Goal: Task Accomplishment & Management: Manage account settings

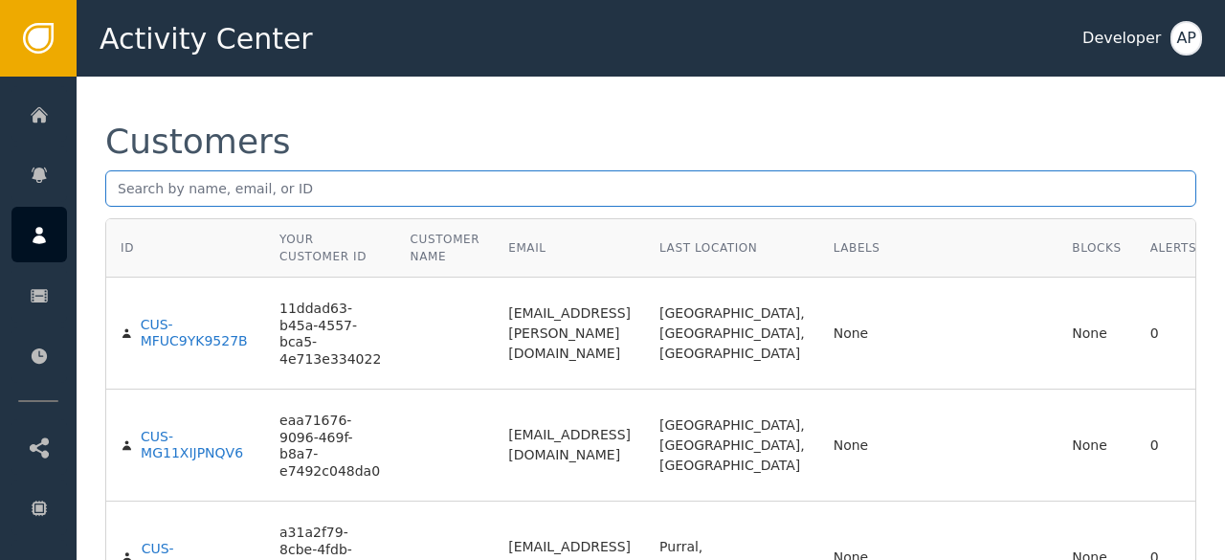
click at [118, 185] on input "text" at bounding box center [650, 188] width 1091 height 36
paste input "[EMAIL_ADDRESS][DOMAIN_NAME]"
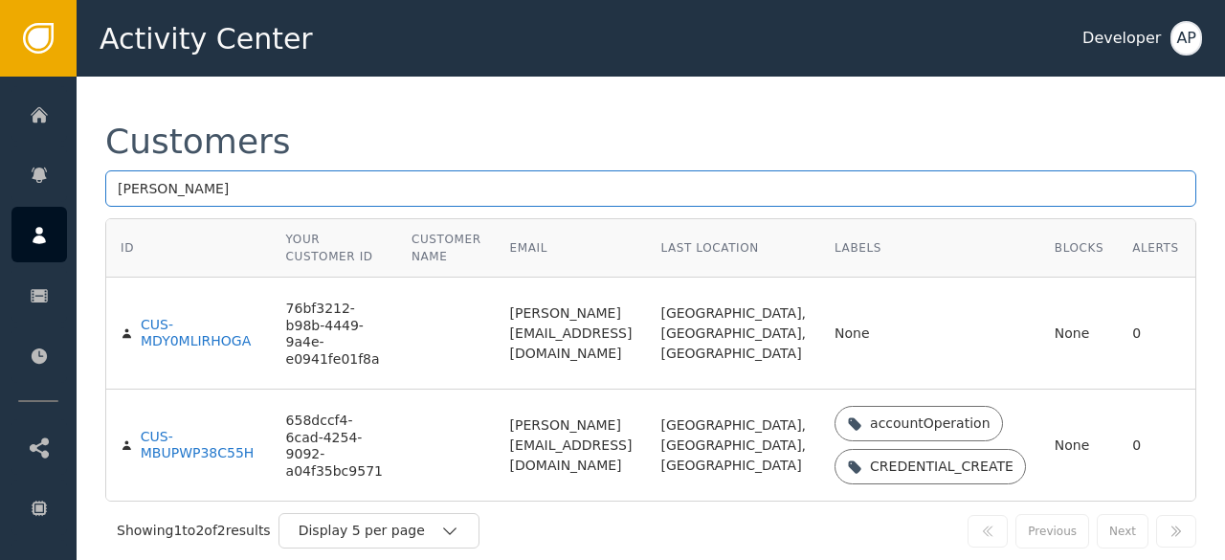
click at [253, 183] on input "[PERSON_NAME]" at bounding box center [650, 188] width 1091 height 36
type input "t"
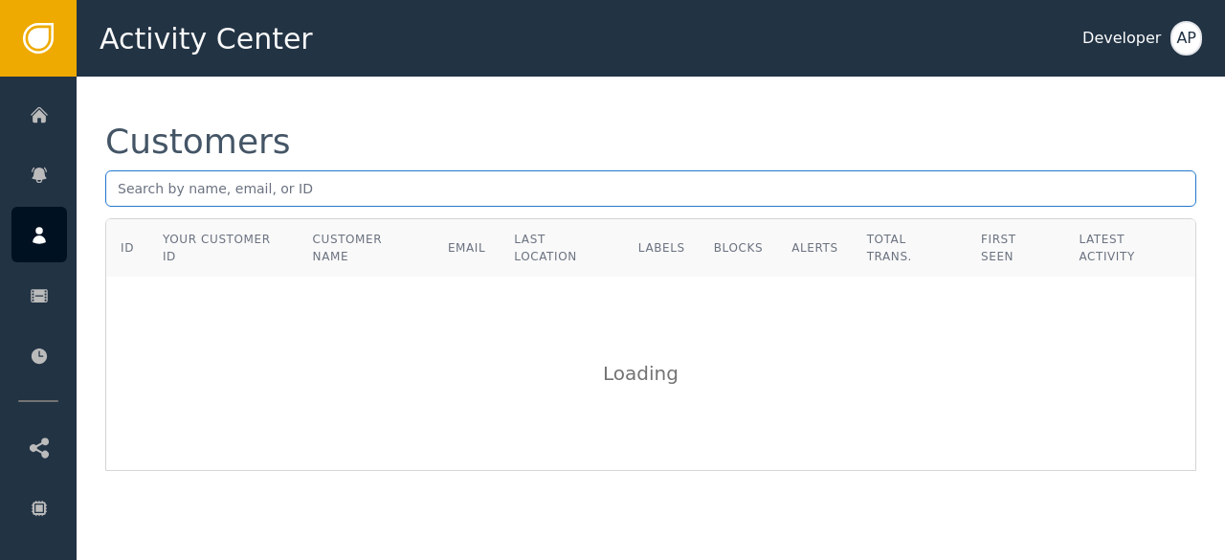
paste input "[EMAIL_ADDRESS][DOMAIN_NAME]"
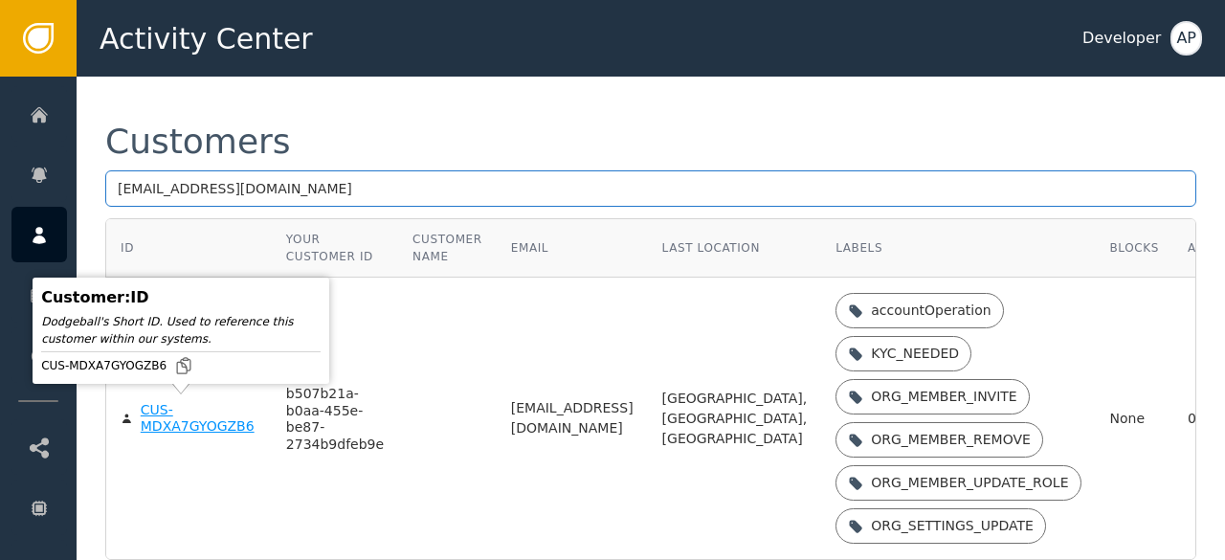
type input "[EMAIL_ADDRESS][DOMAIN_NAME]"
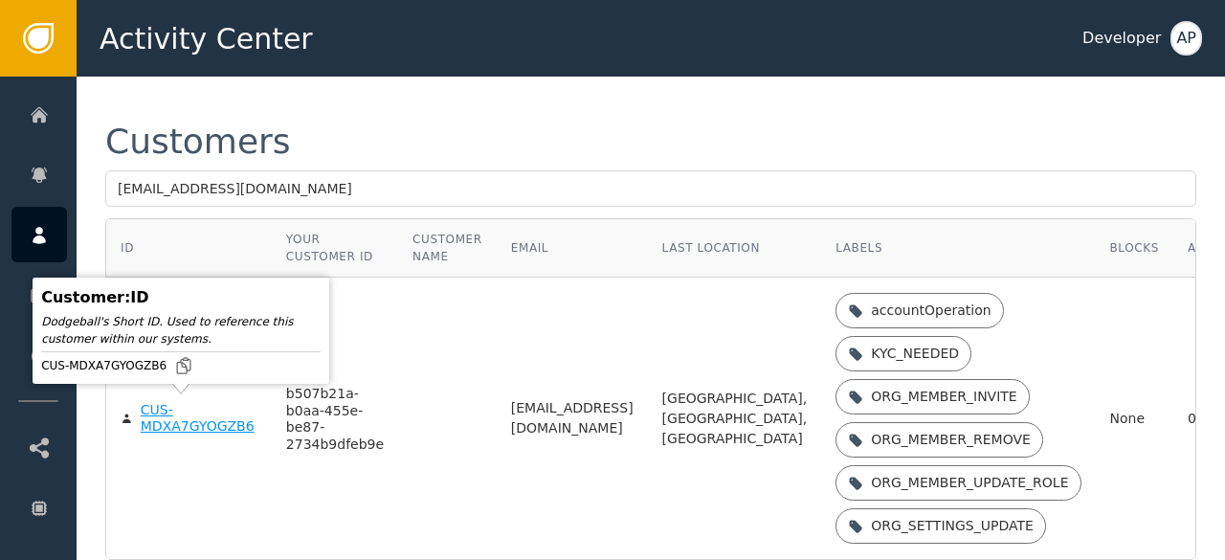
click at [170, 424] on div "CUS-MDXA7GYOGZB6" at bounding box center [199, 418] width 117 height 33
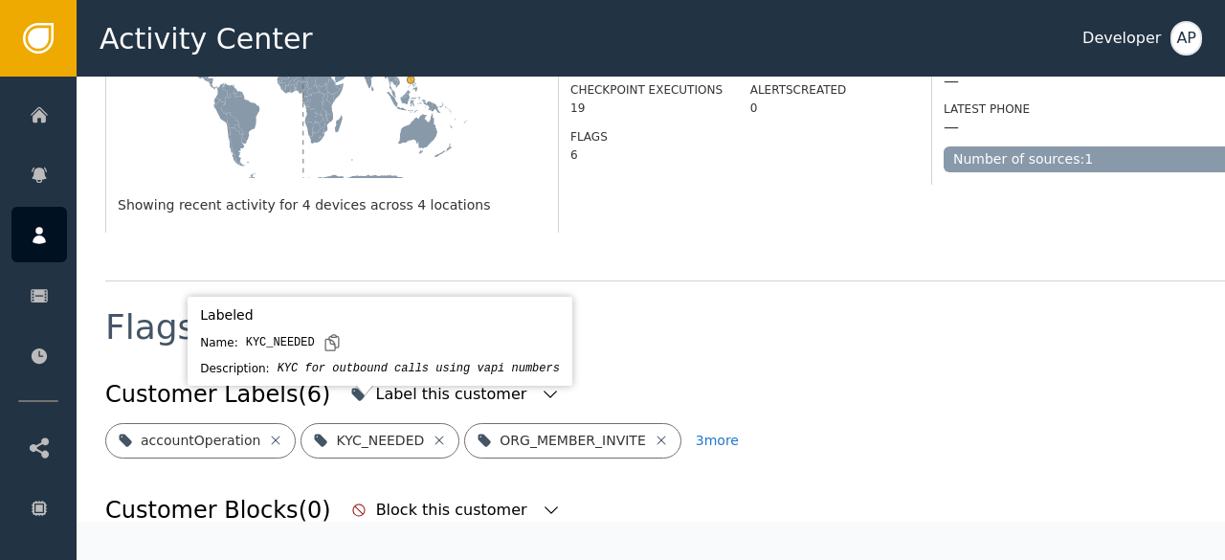
scroll to position [534, 0]
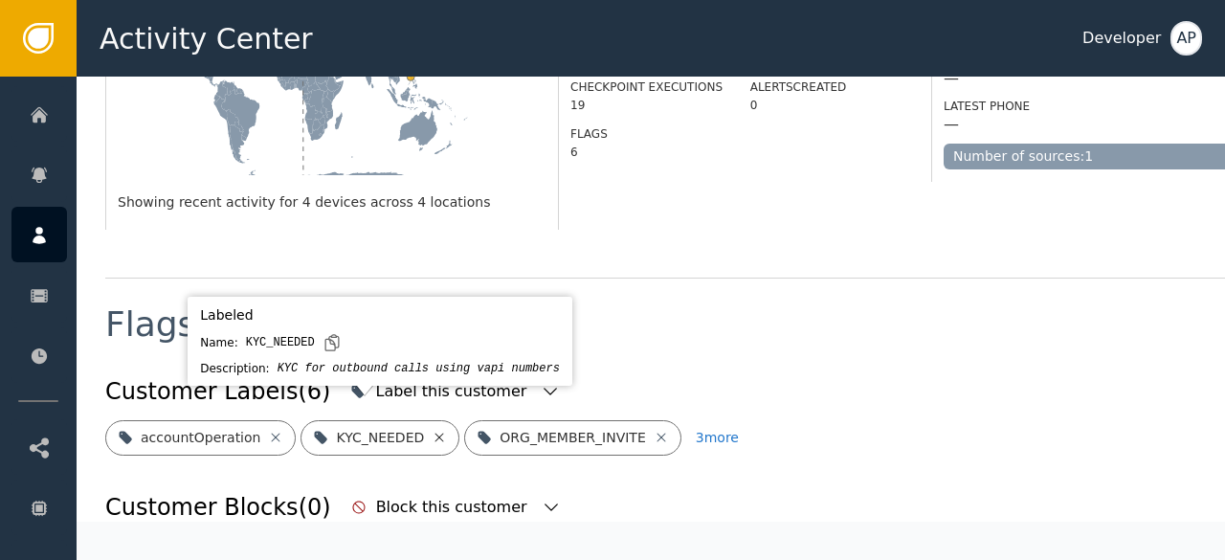
click at [431, 430] on icon at bounding box center [438, 437] width 15 height 15
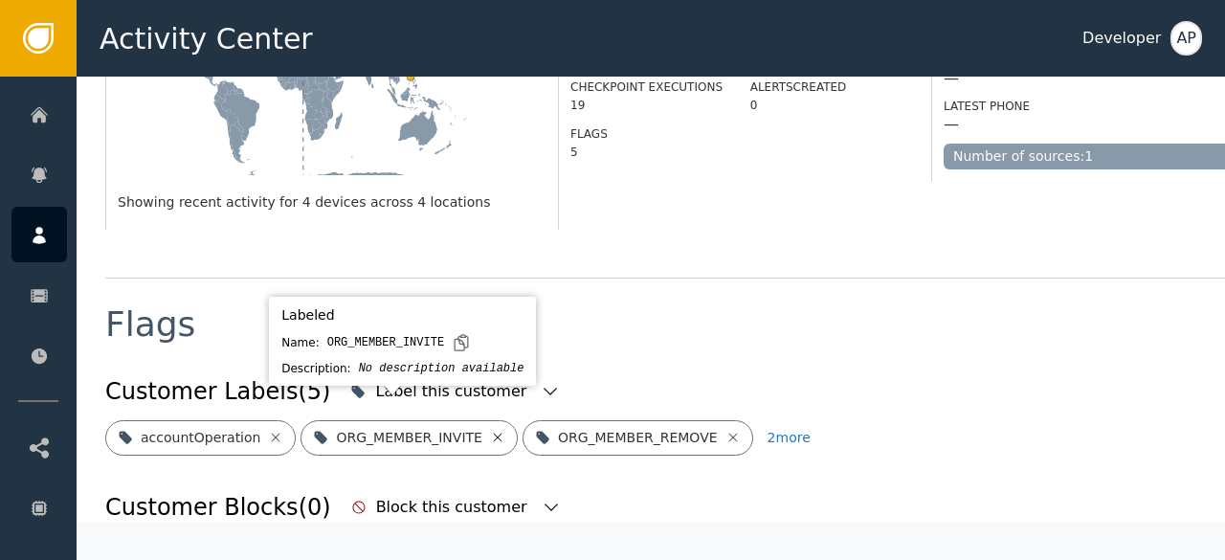
click at [490, 430] on icon at bounding box center [497, 437] width 15 height 15
click at [507, 432] on icon at bounding box center [511, 436] width 9 height 9
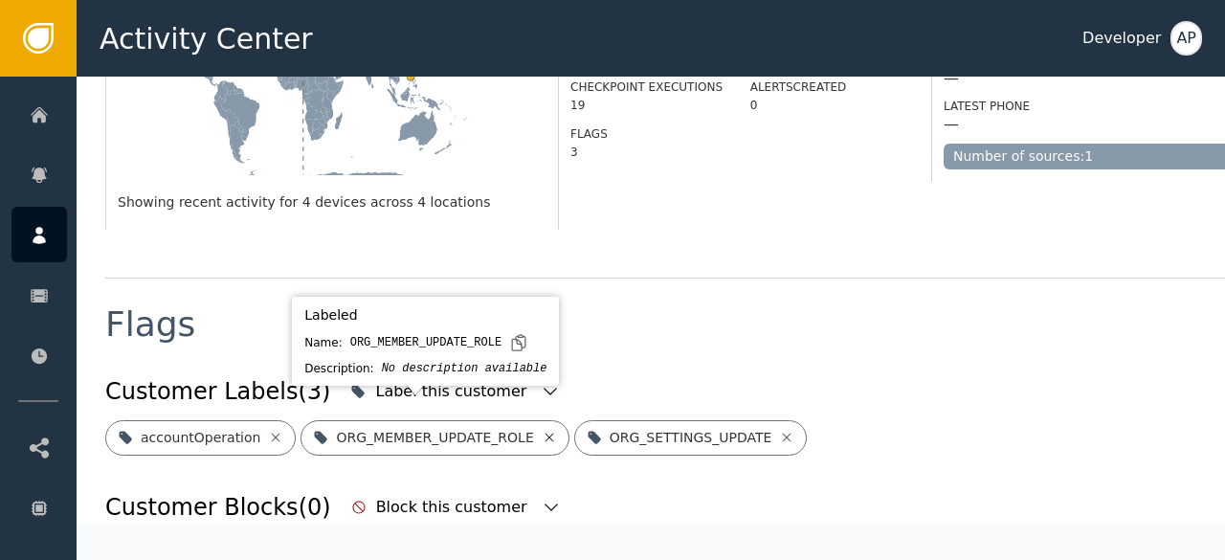
click at [542, 430] on icon at bounding box center [549, 437] width 15 height 15
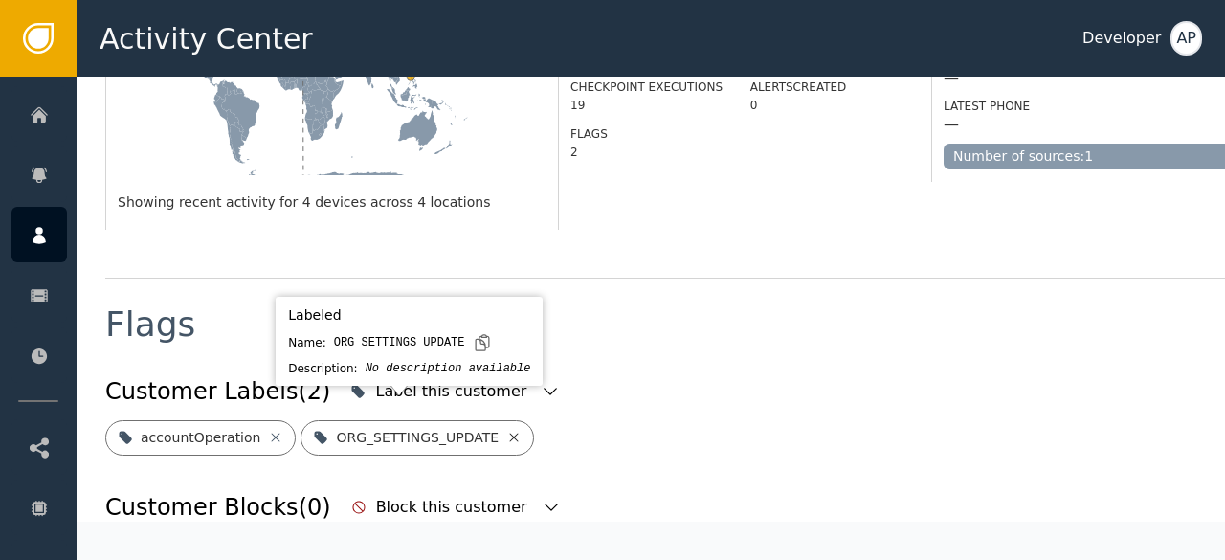
click at [506, 430] on icon at bounding box center [513, 437] width 15 height 15
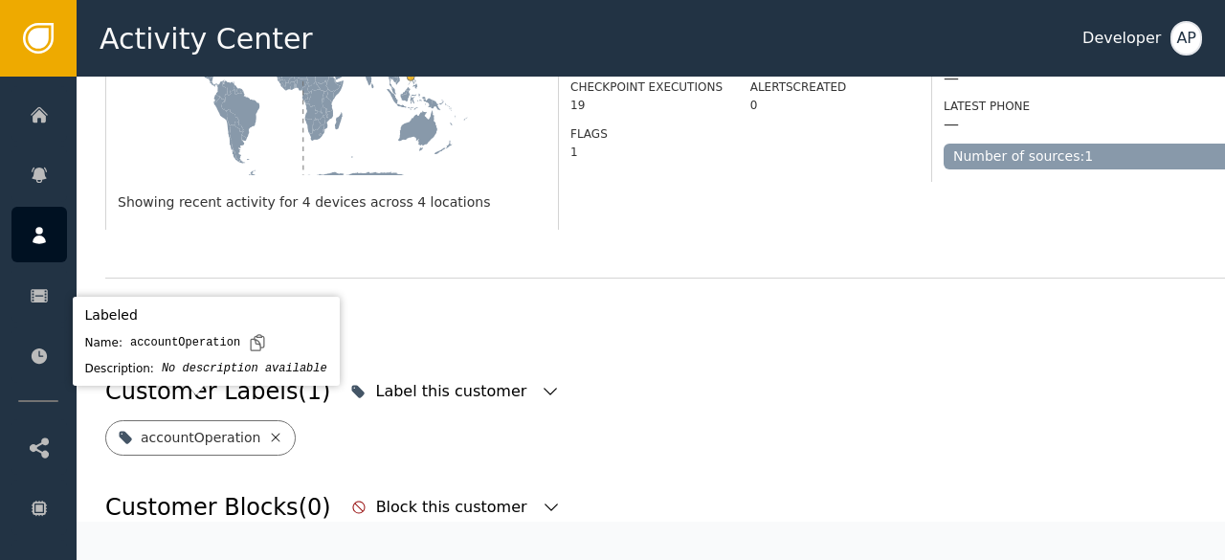
click at [268, 430] on icon at bounding box center [275, 437] width 15 height 15
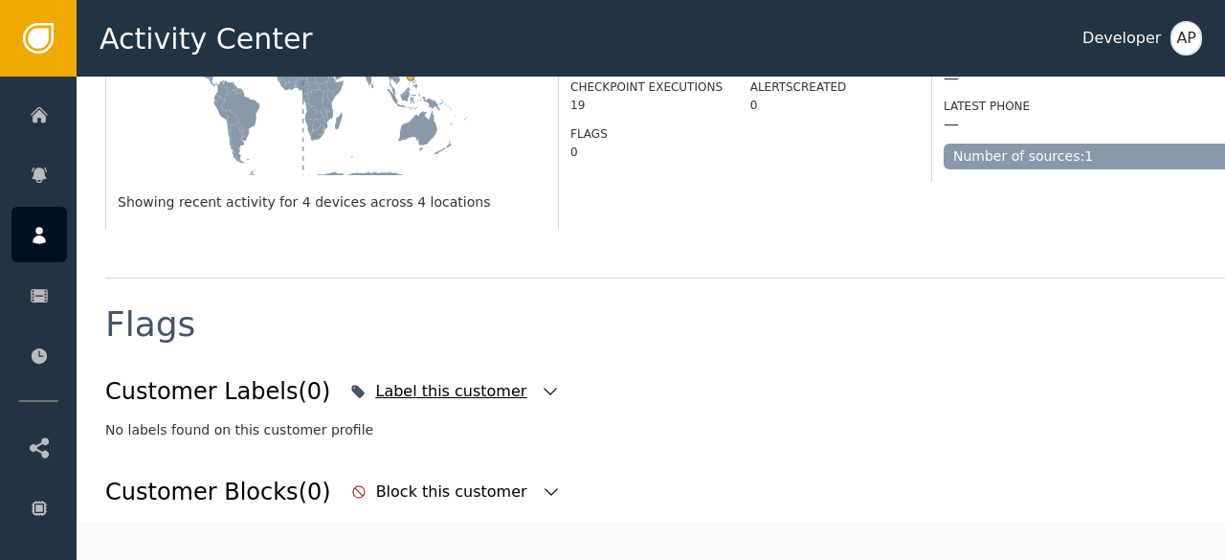
click at [541, 382] on icon "button" at bounding box center [550, 391] width 19 height 19
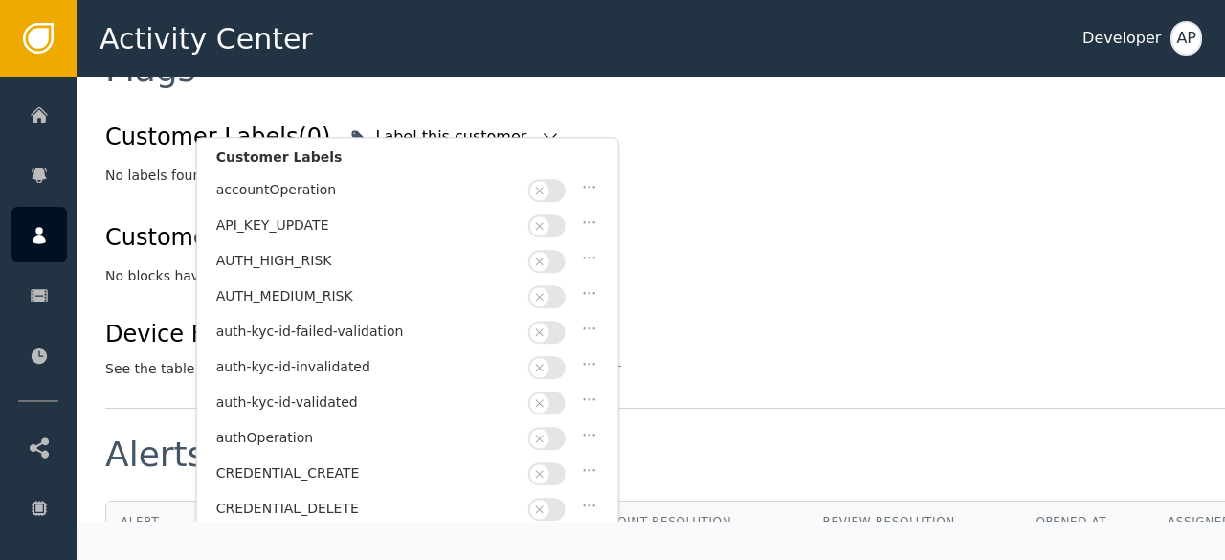
scroll to position [792, 0]
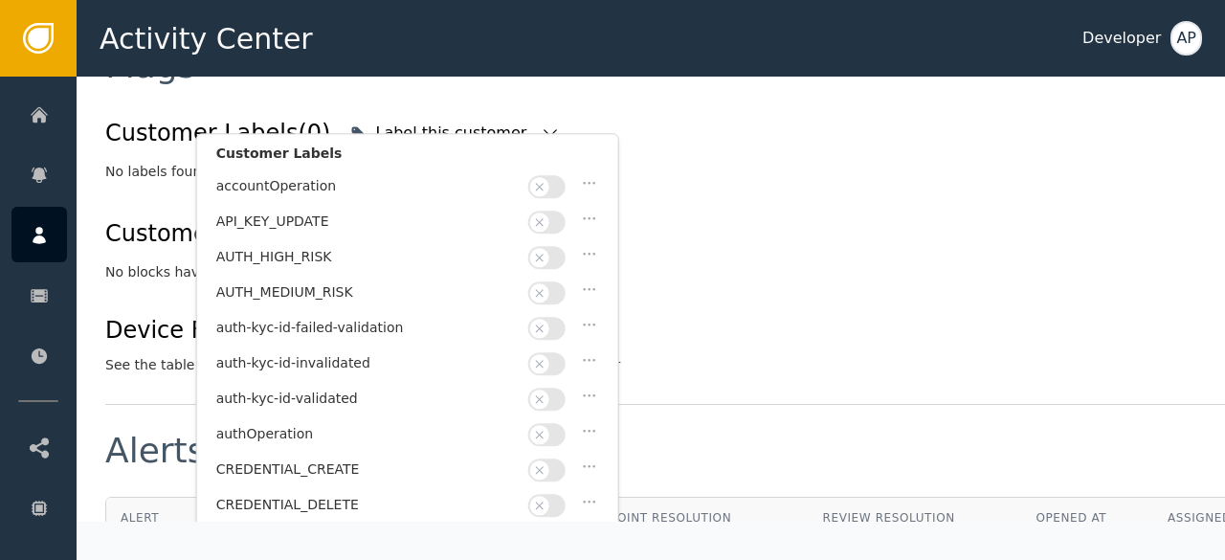
click at [559, 387] on button "button" at bounding box center [546, 398] width 37 height 23
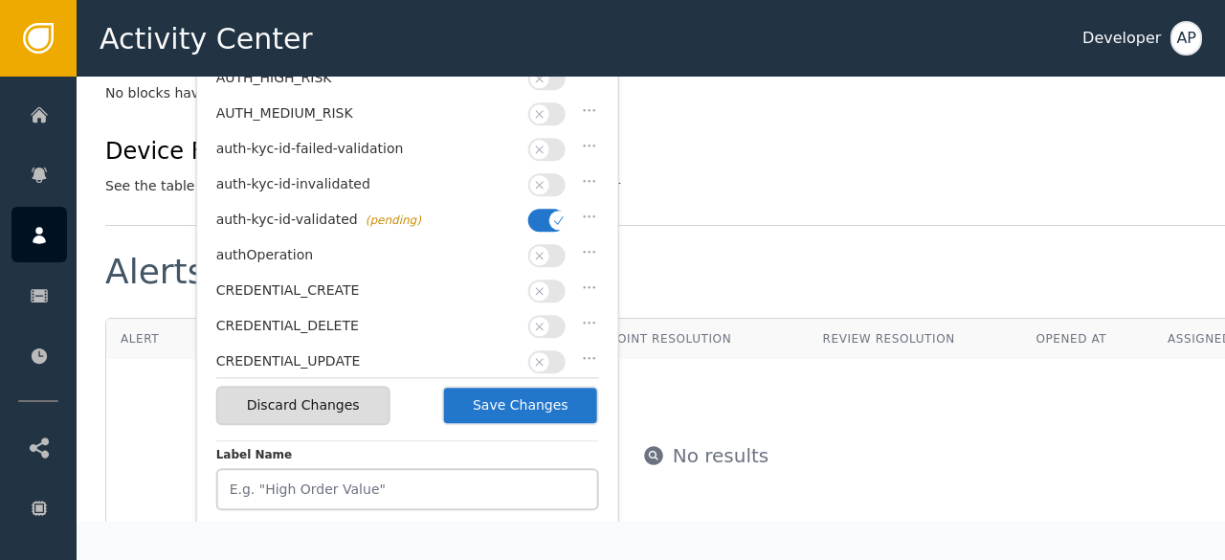
scroll to position [972, 0]
click at [530, 397] on button "Save Changes" at bounding box center [520, 404] width 157 height 39
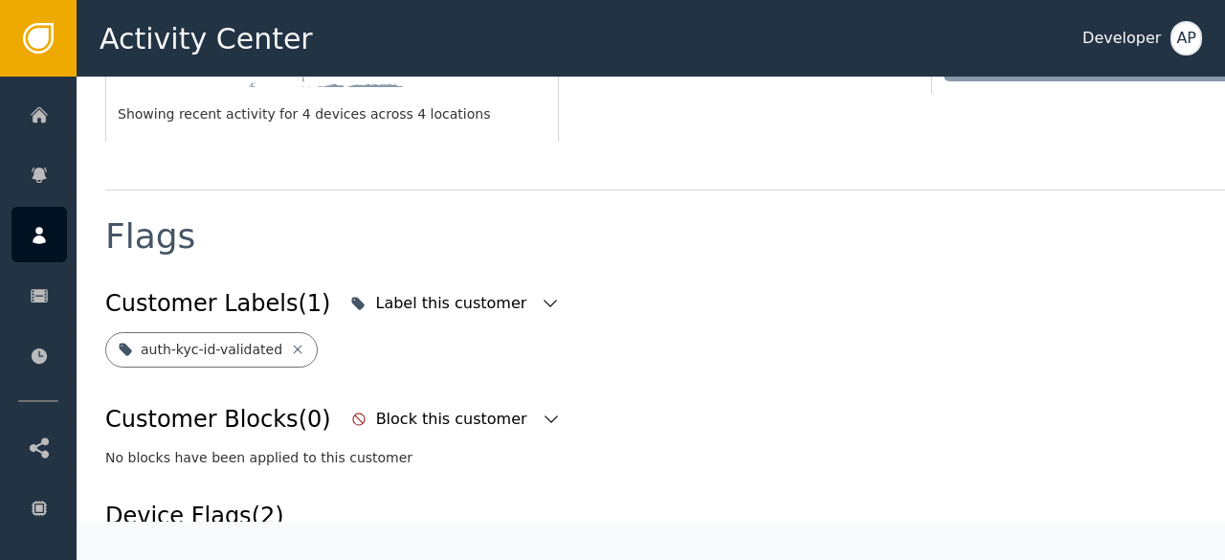
scroll to position [612, 0]
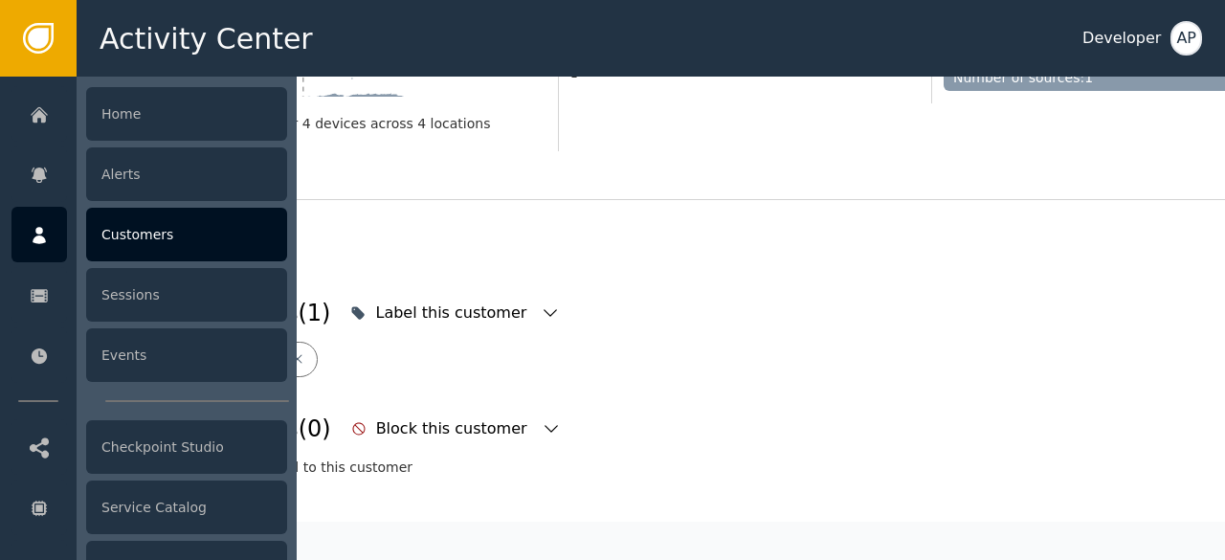
click at [122, 235] on div "Customers" at bounding box center [186, 235] width 201 height 54
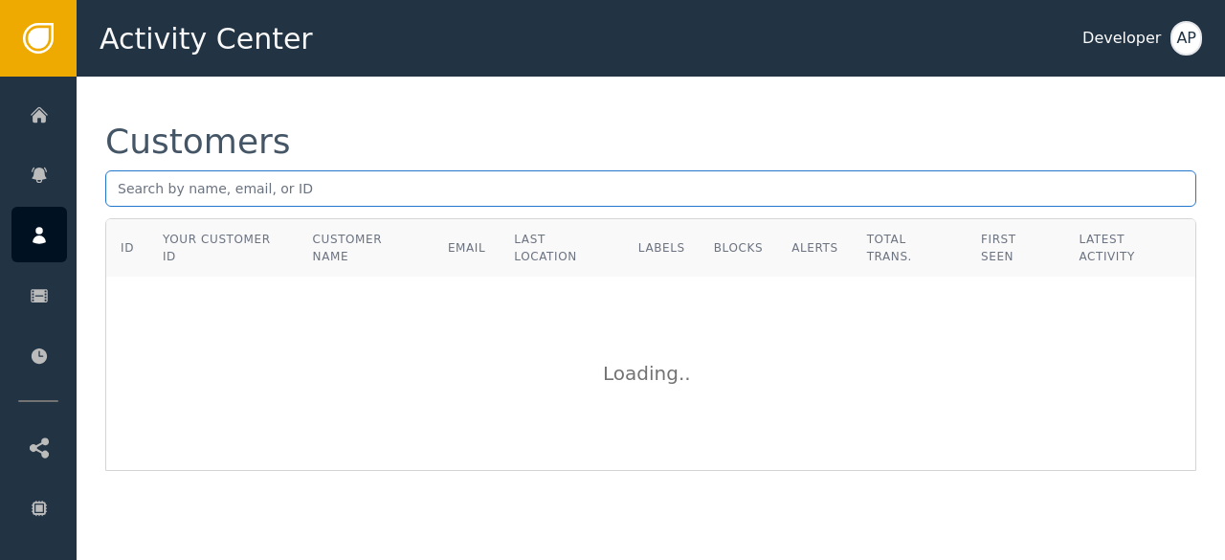
click at [122, 190] on input "text" at bounding box center [650, 188] width 1091 height 36
paste input "[EMAIL_ADDRESS][DOMAIN_NAME]"
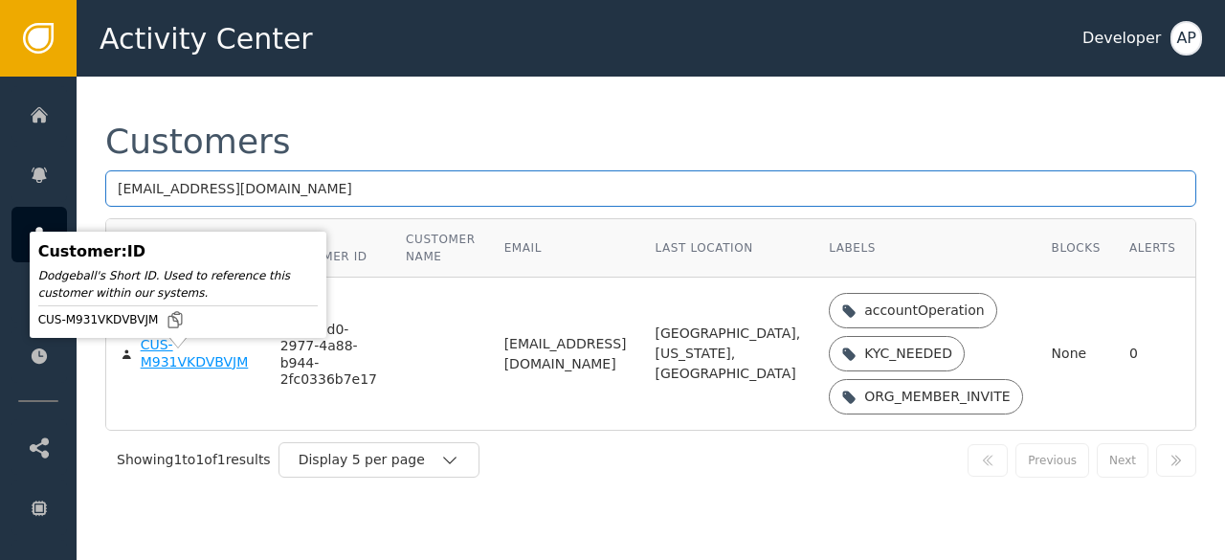
type input "[EMAIL_ADDRESS][DOMAIN_NAME]"
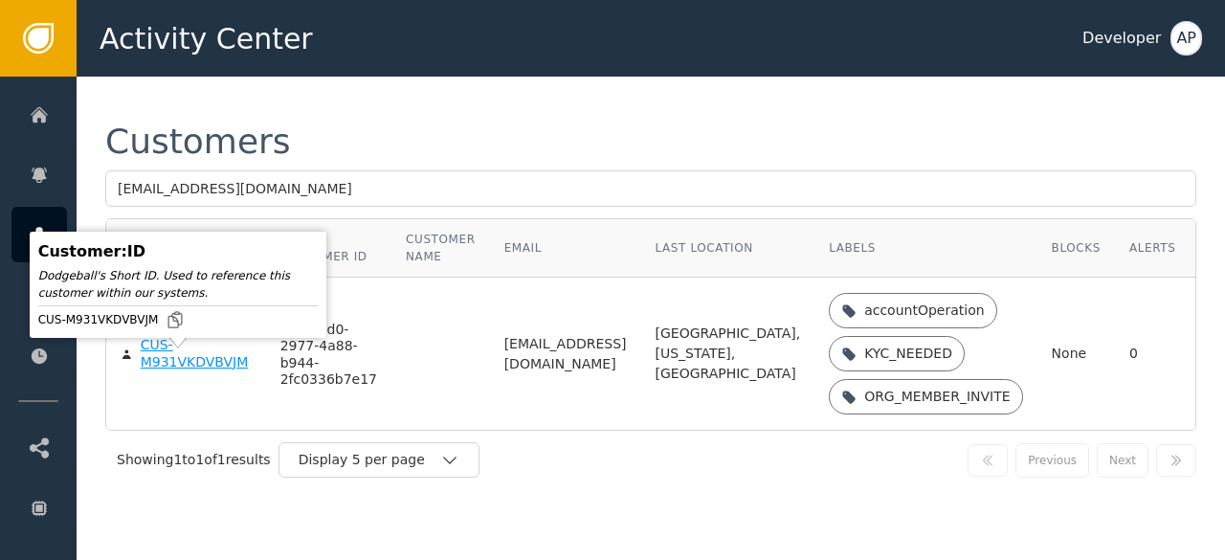
click at [165, 369] on div "CUS-M931VKDVBVJM" at bounding box center [196, 353] width 111 height 33
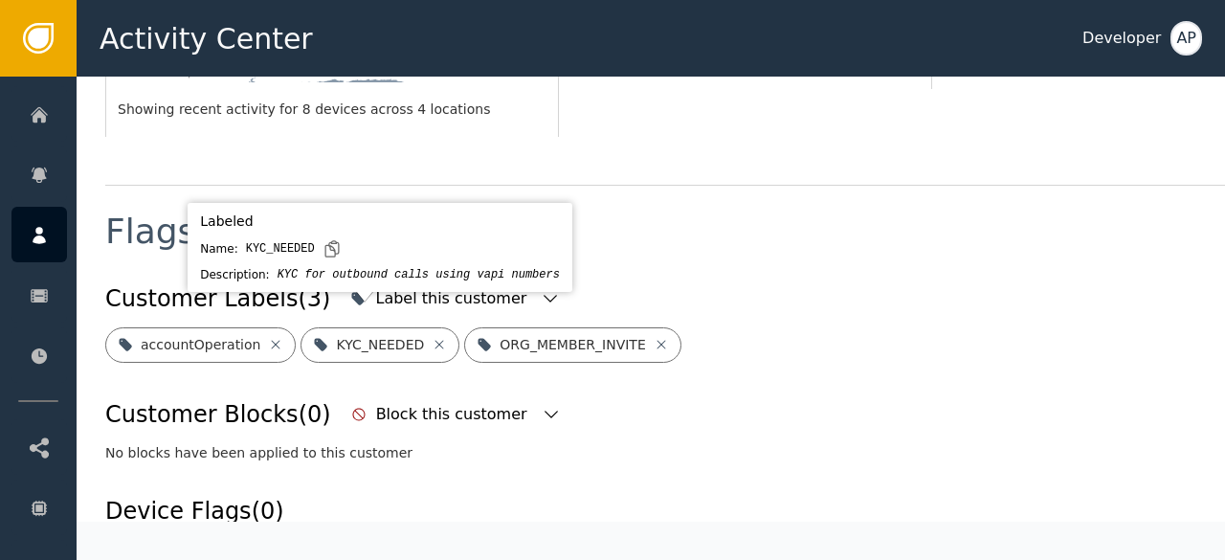
scroll to position [628, 0]
click at [431, 336] on icon at bounding box center [438, 343] width 15 height 15
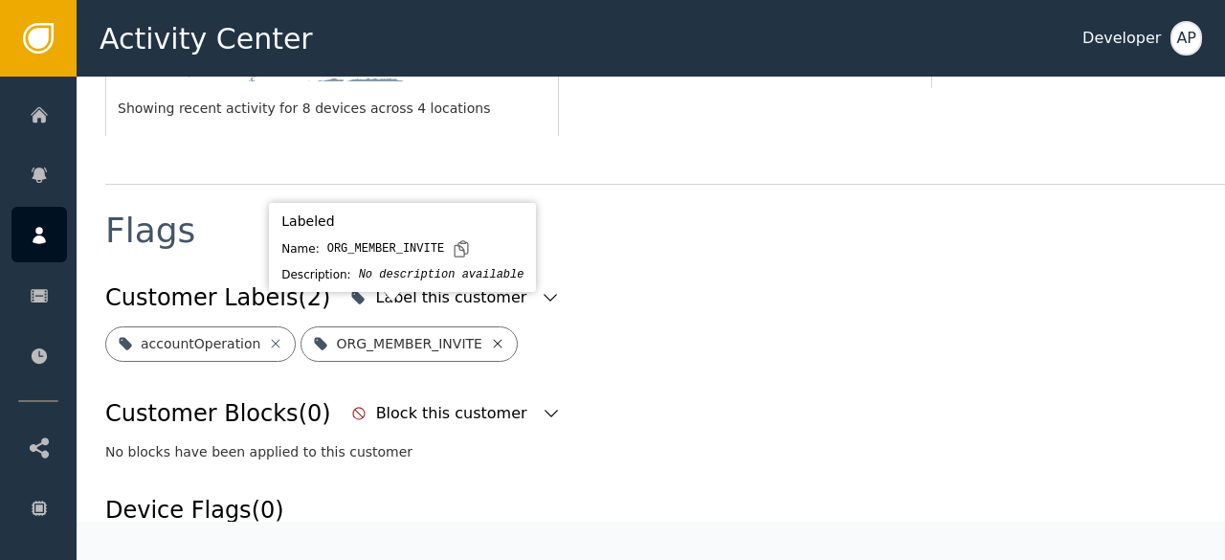
click at [493, 339] on icon at bounding box center [497, 343] width 9 height 9
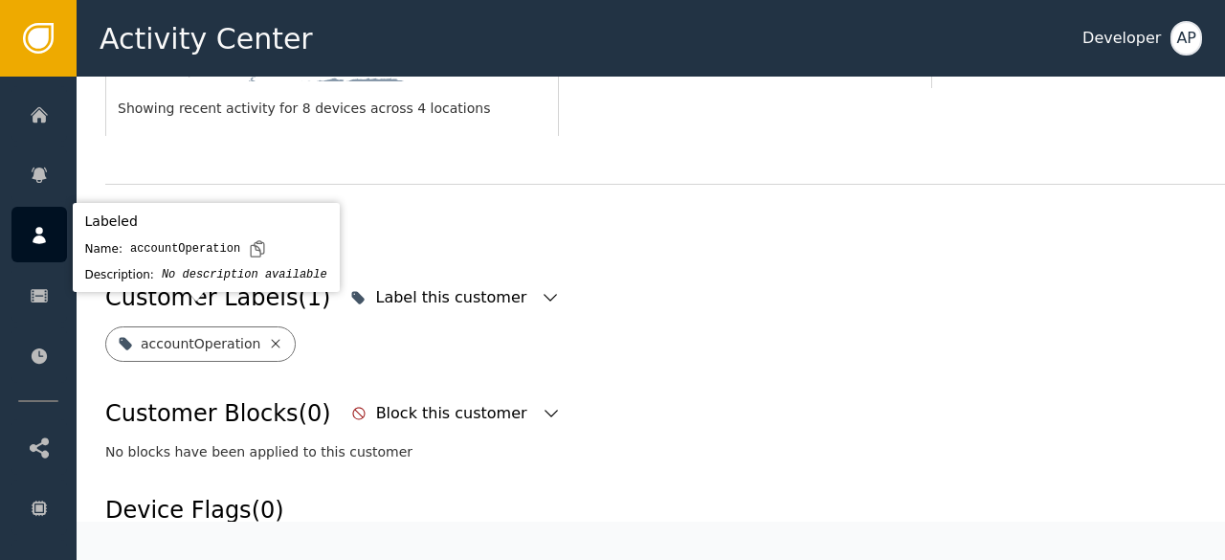
click at [268, 336] on icon at bounding box center [275, 343] width 15 height 15
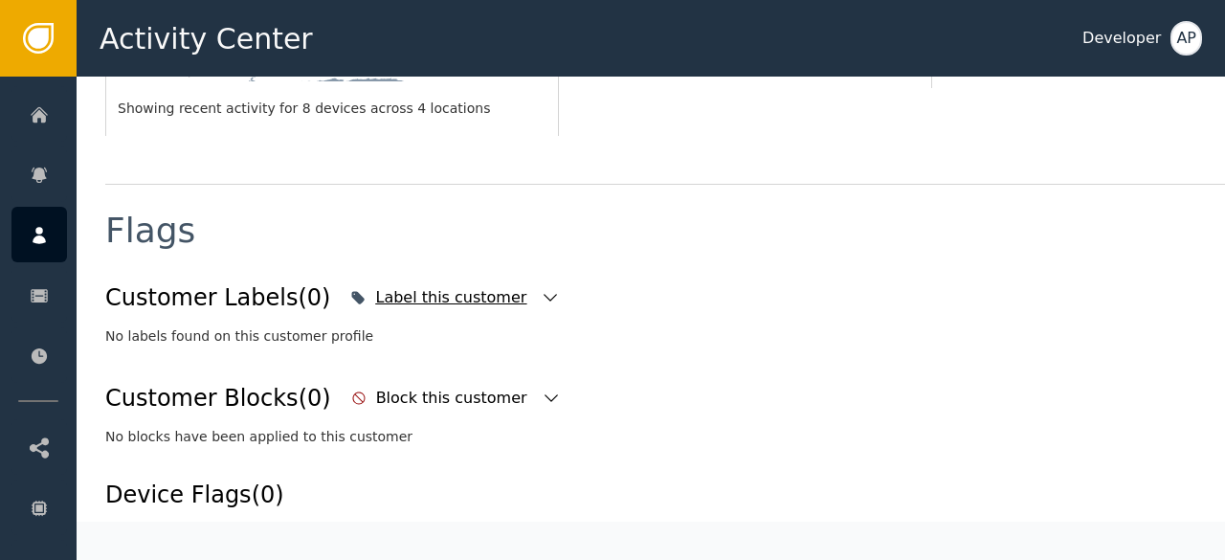
click at [541, 288] on icon "button" at bounding box center [550, 297] width 19 height 19
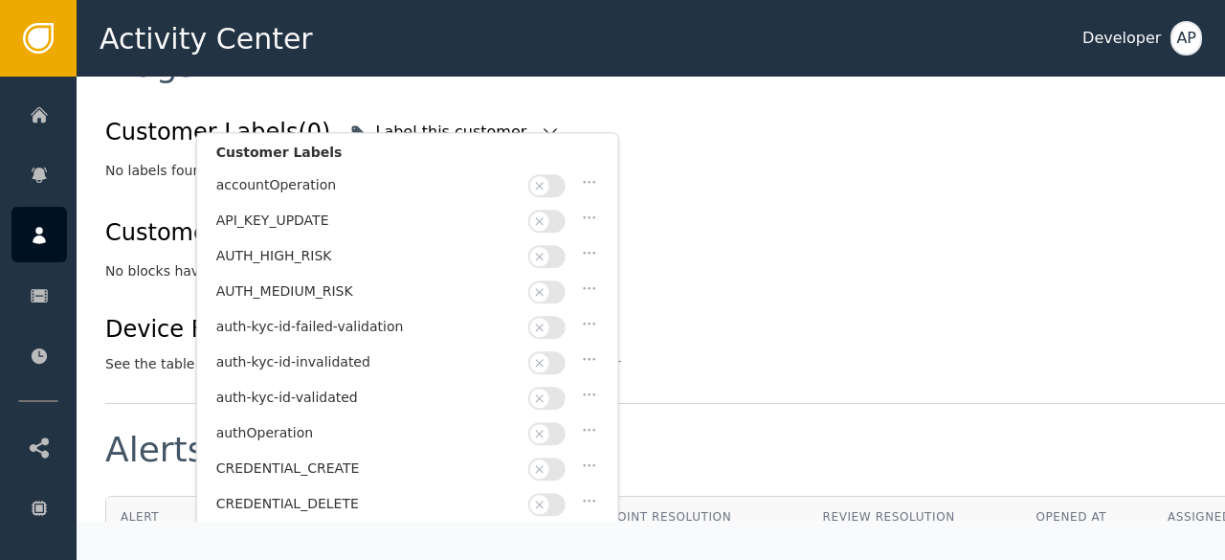
scroll to position [794, 0]
click at [557, 387] on button "button" at bounding box center [546, 397] width 37 height 23
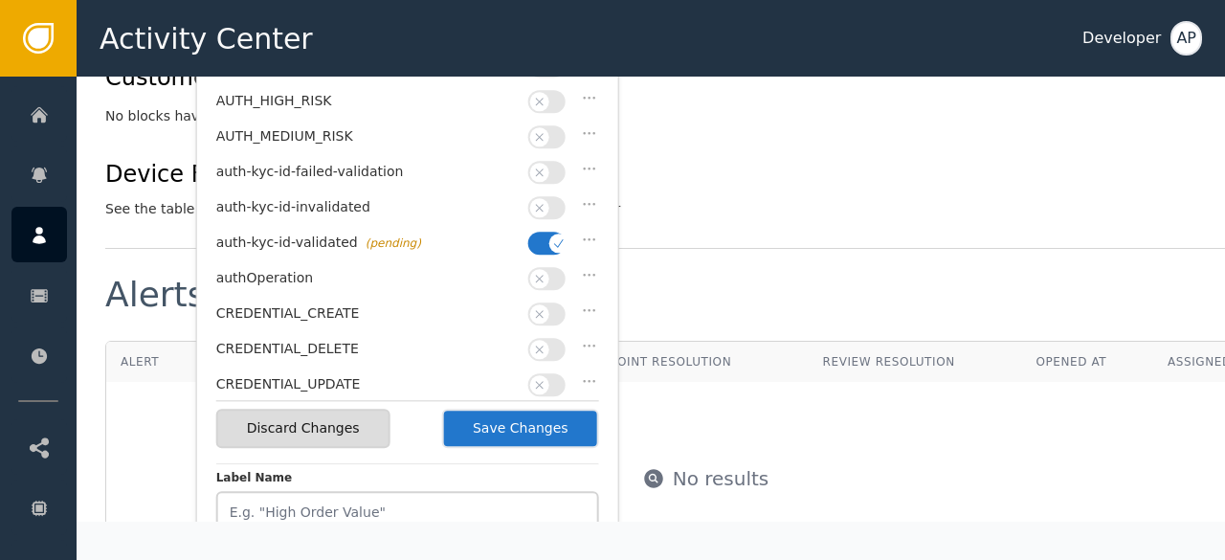
scroll to position [949, 0]
click at [543, 418] on button "Save Changes" at bounding box center [520, 427] width 157 height 39
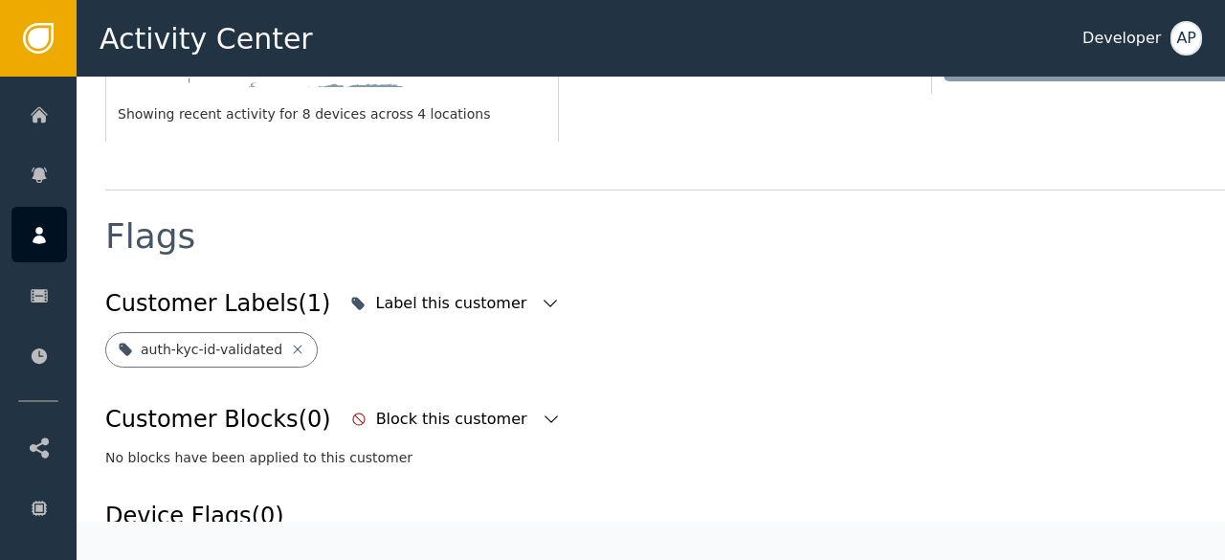
scroll to position [612, 0]
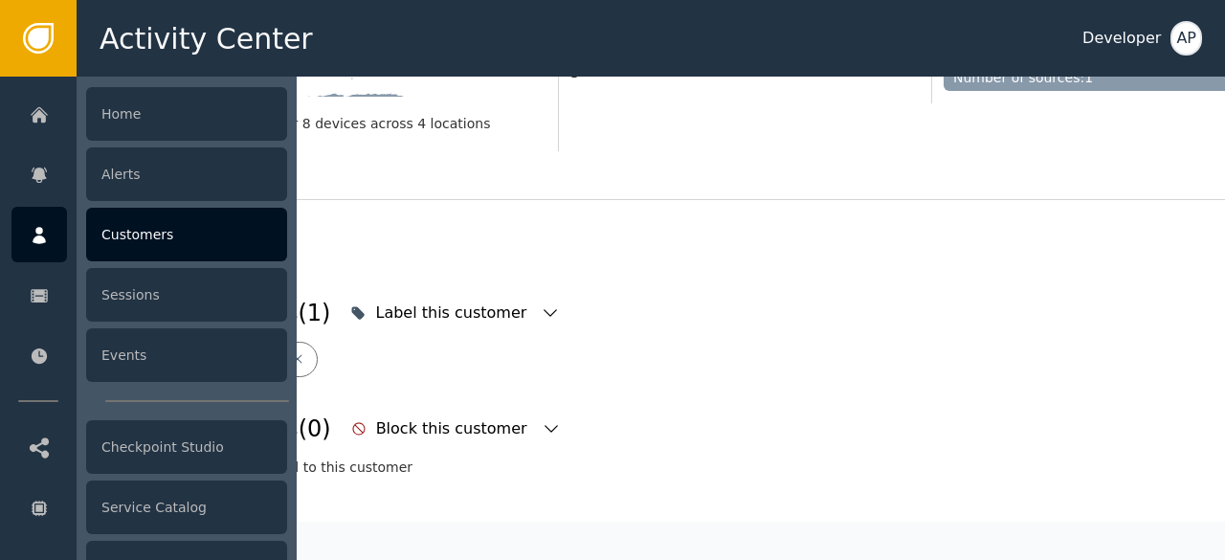
click at [135, 237] on div "Customers" at bounding box center [186, 235] width 201 height 54
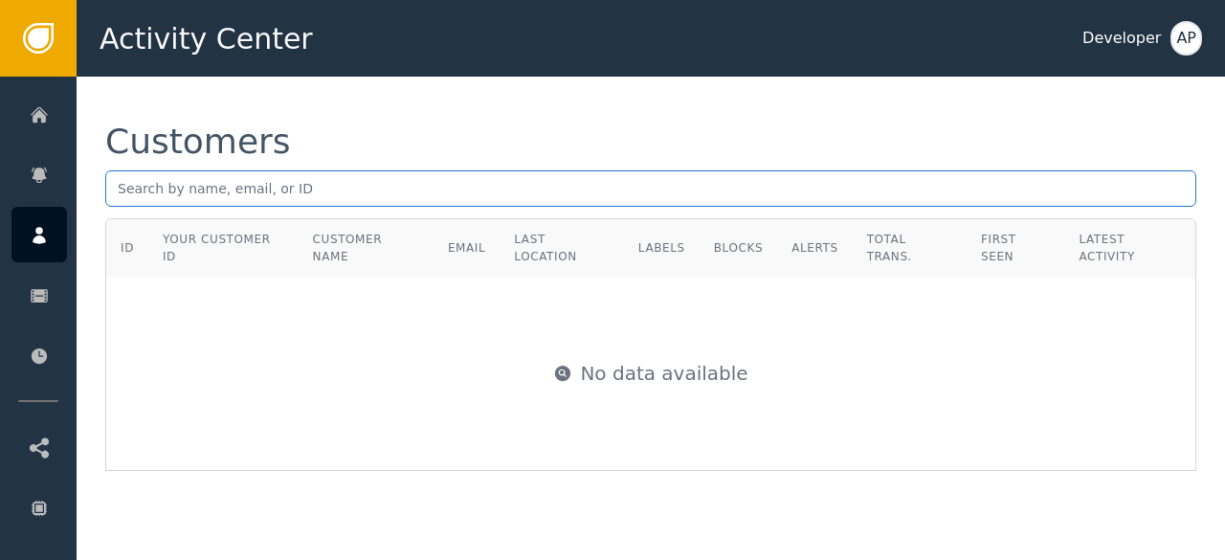
click at [139, 187] on input "text" at bounding box center [650, 188] width 1091 height 36
paste input "[EMAIL_ADDRESS][DOMAIN_NAME]"
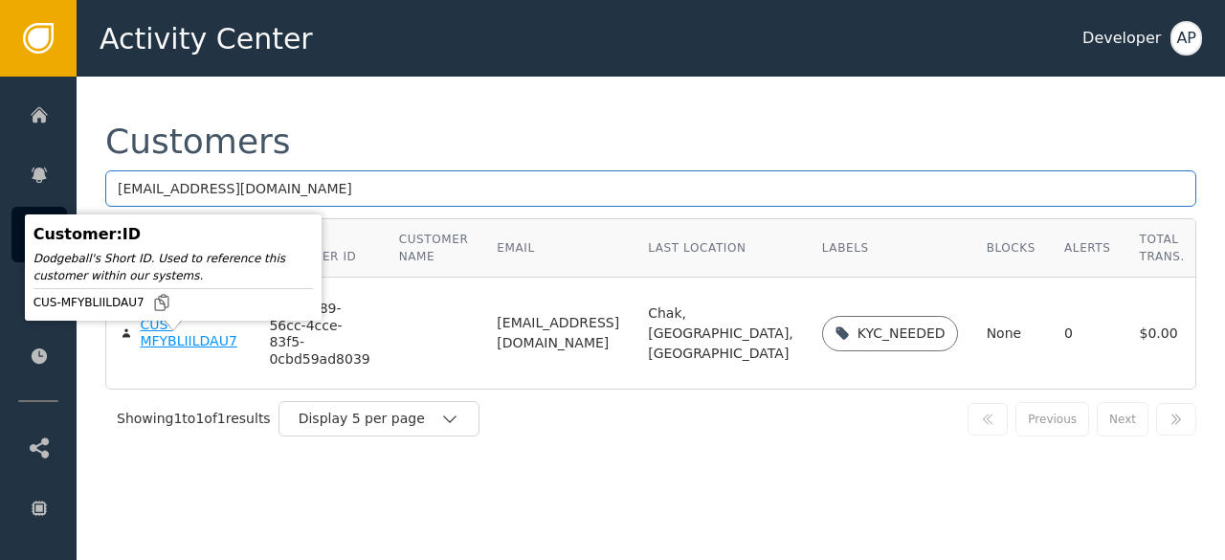
type input "[EMAIL_ADDRESS][DOMAIN_NAME]"
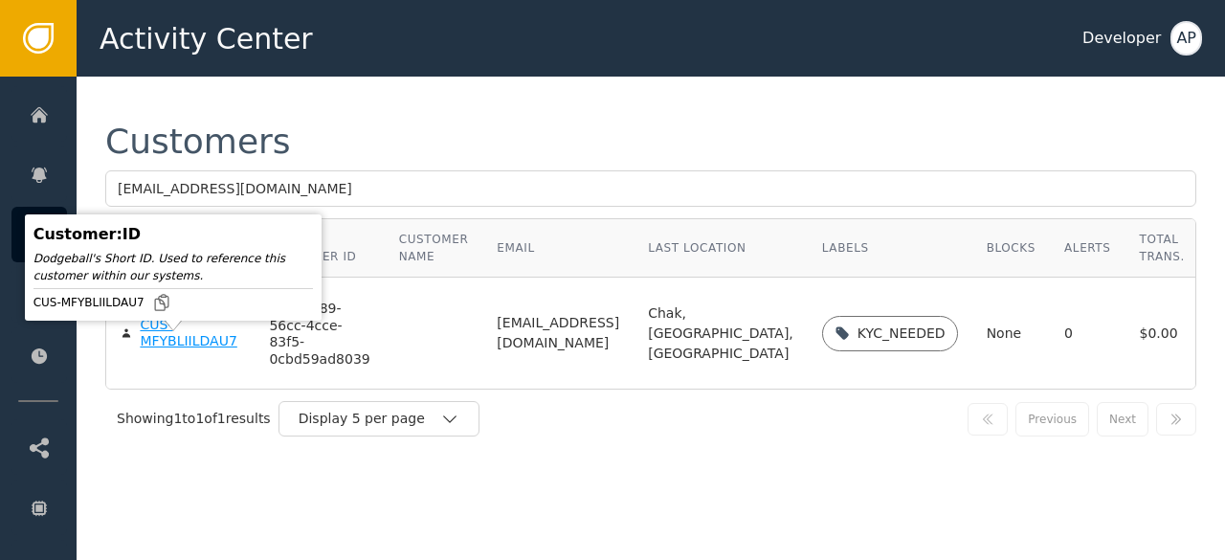
click at [152, 350] on div "CUS-MFYBLIILDAU7" at bounding box center [190, 333] width 100 height 33
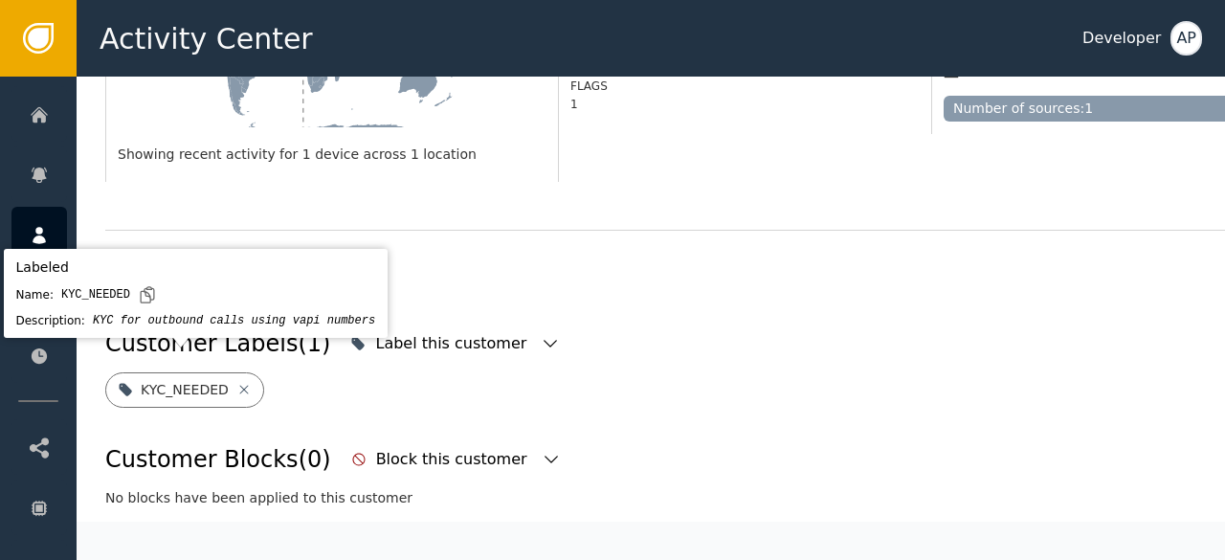
scroll to position [583, 0]
click at [236, 381] on icon at bounding box center [243, 388] width 15 height 15
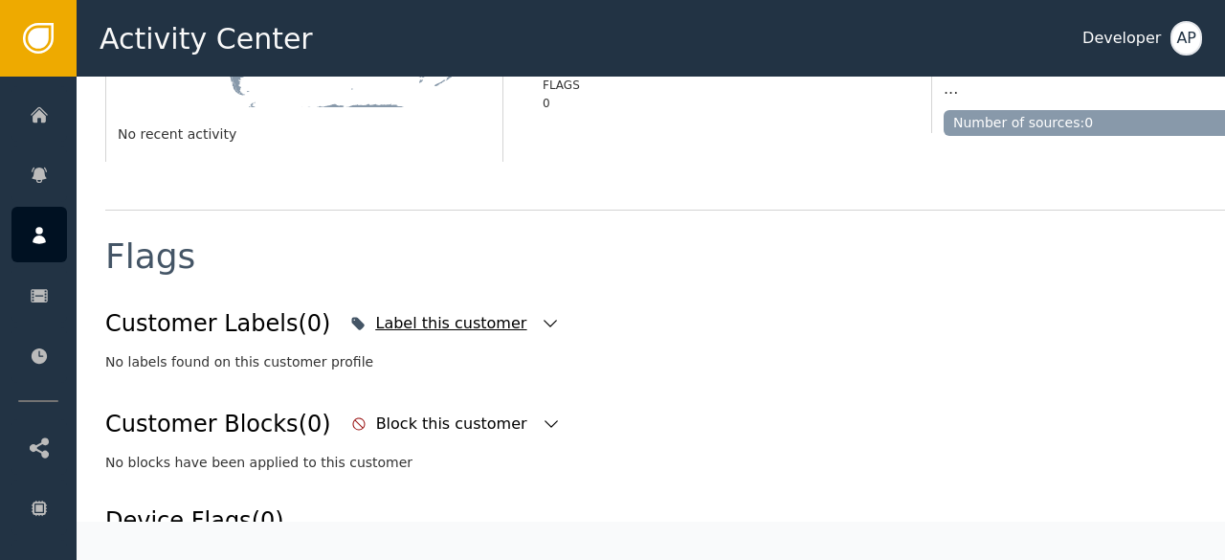
click at [541, 324] on icon "button" at bounding box center [550, 323] width 19 height 19
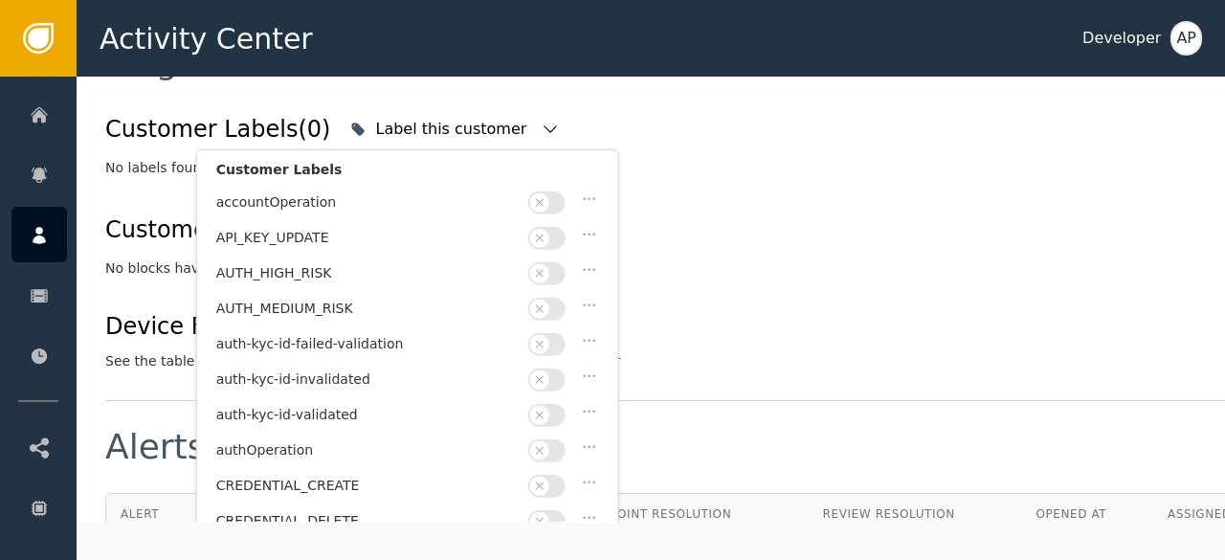
scroll to position [787, 0]
click at [560, 409] on button "button" at bounding box center [546, 412] width 37 height 23
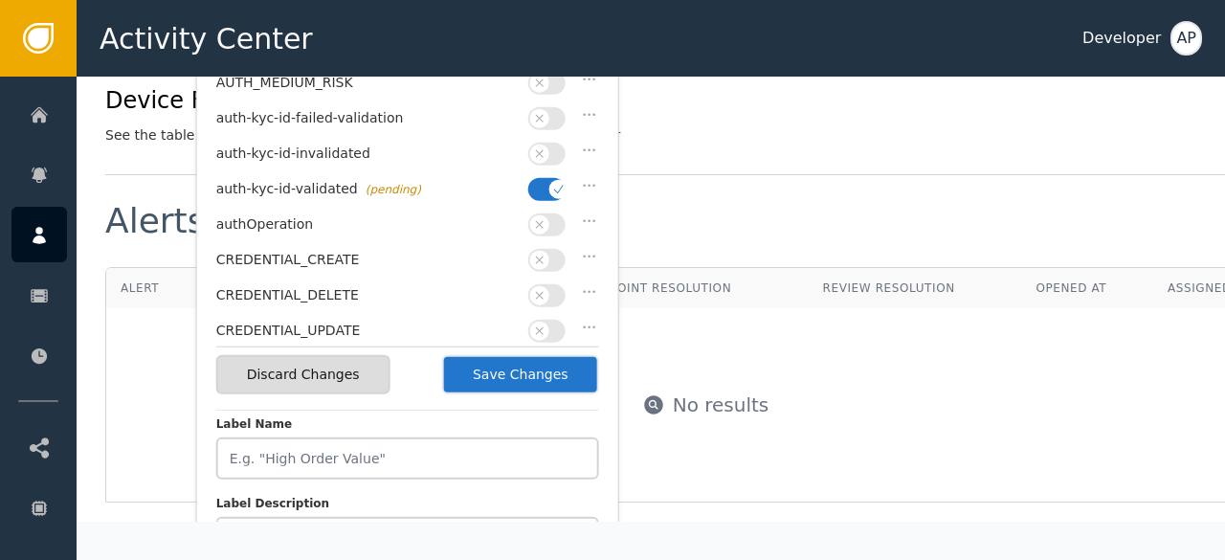
scroll to position [1013, 0]
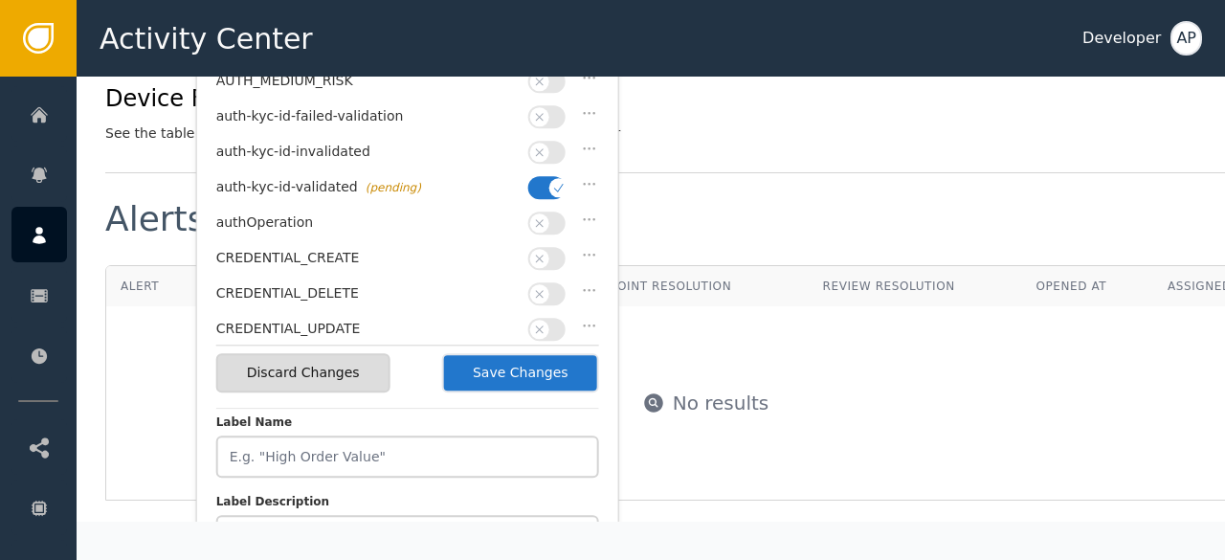
click at [516, 368] on button "Save Changes" at bounding box center [520, 372] width 157 height 39
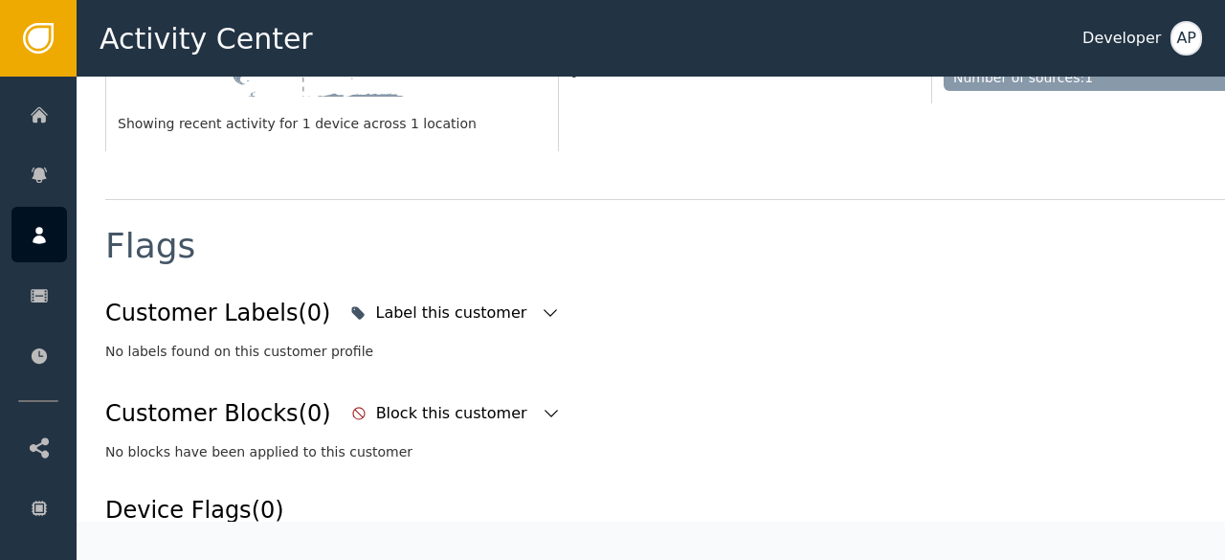
scroll to position [622, 0]
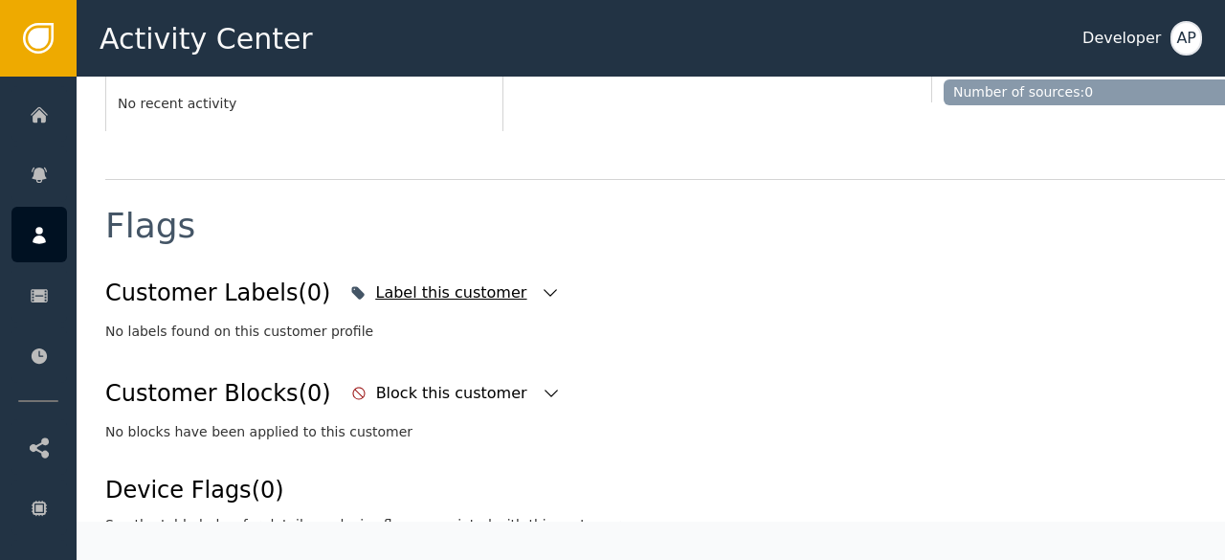
click at [541, 295] on icon "button" at bounding box center [550, 292] width 19 height 19
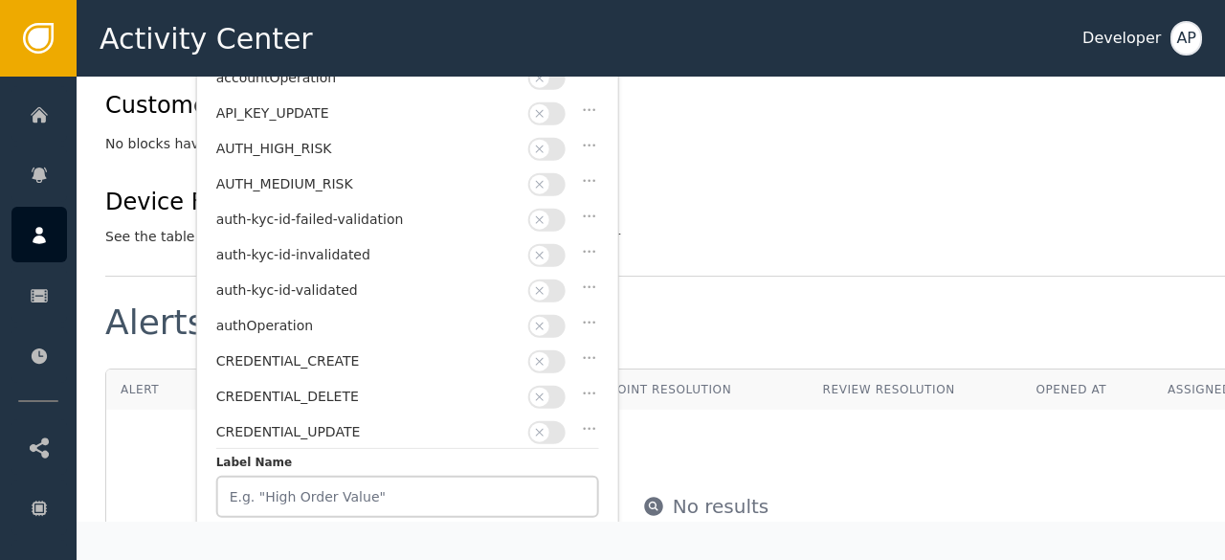
scroll to position [908, 0]
click at [557, 282] on button "button" at bounding box center [546, 291] width 37 height 23
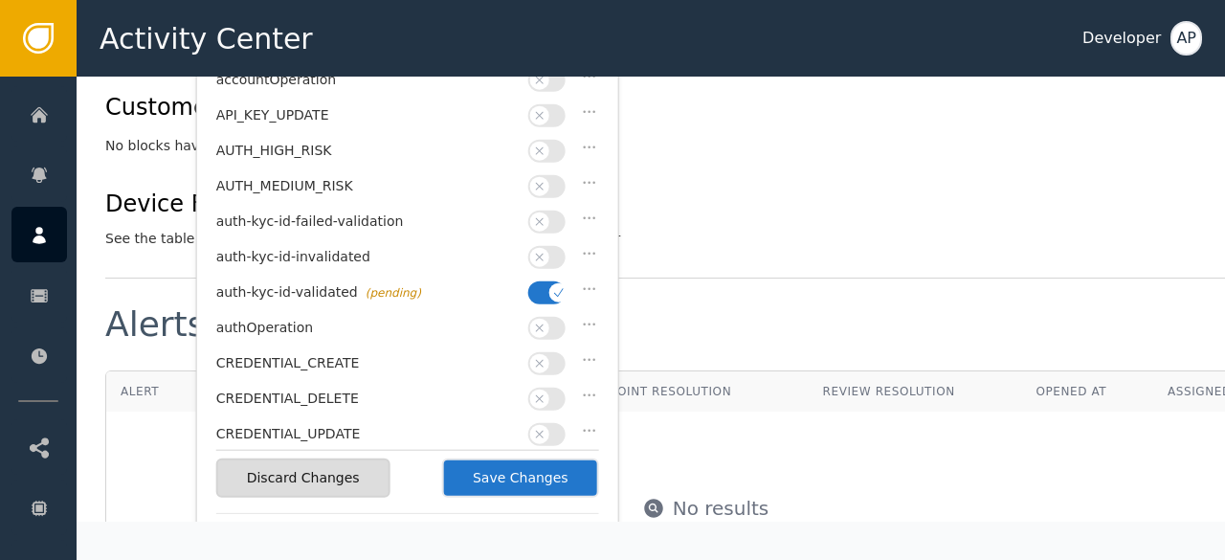
scroll to position [946, 0]
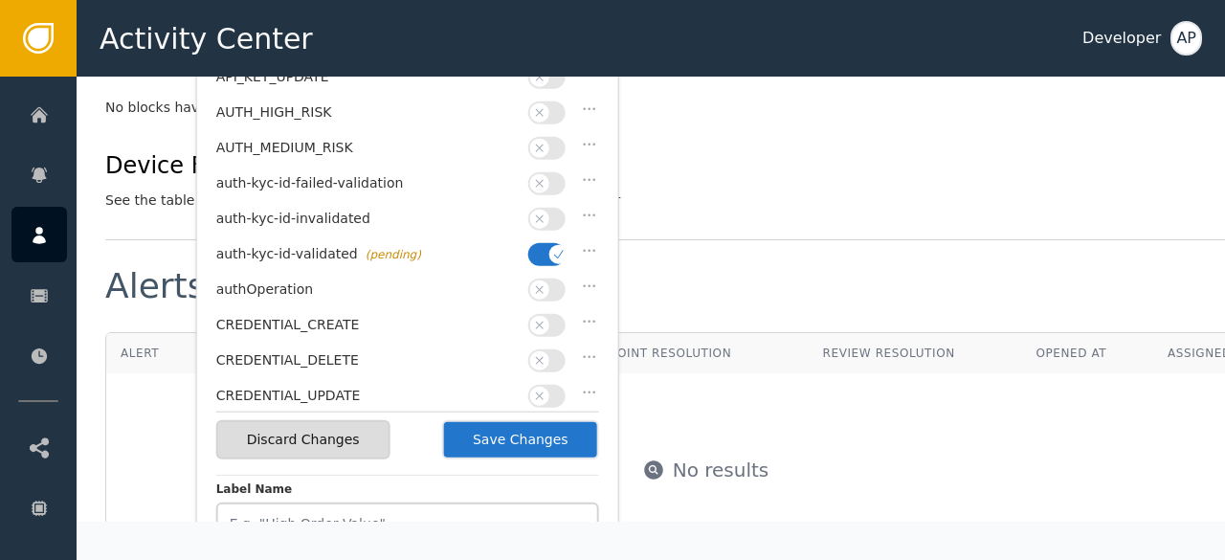
click at [520, 434] on button "Save Changes" at bounding box center [520, 439] width 157 height 39
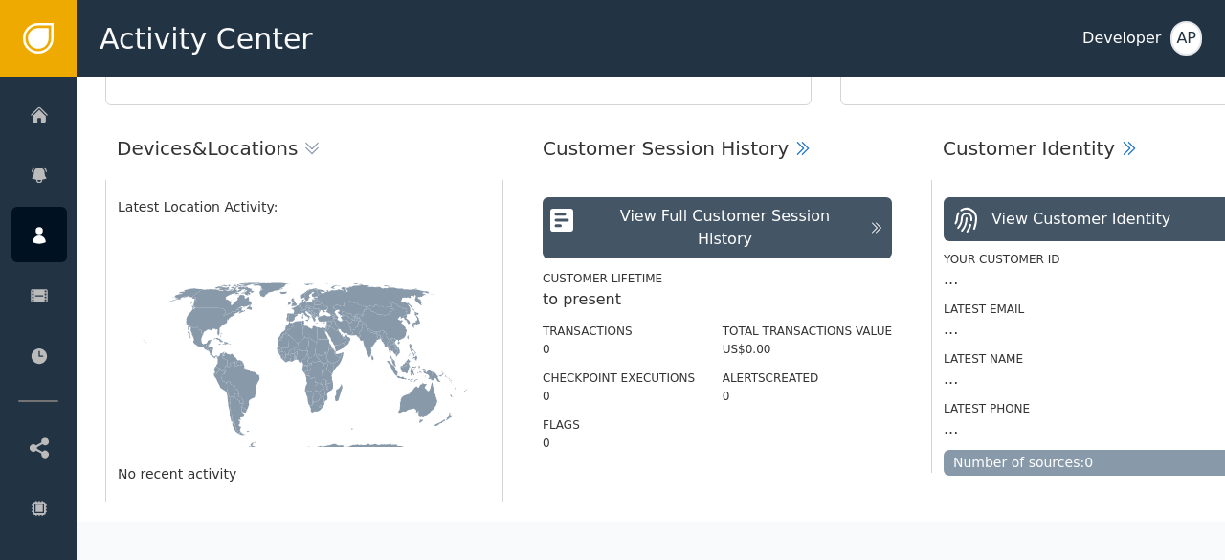
scroll to position [0, 0]
